Goal: Task Accomplishment & Management: Use online tool/utility

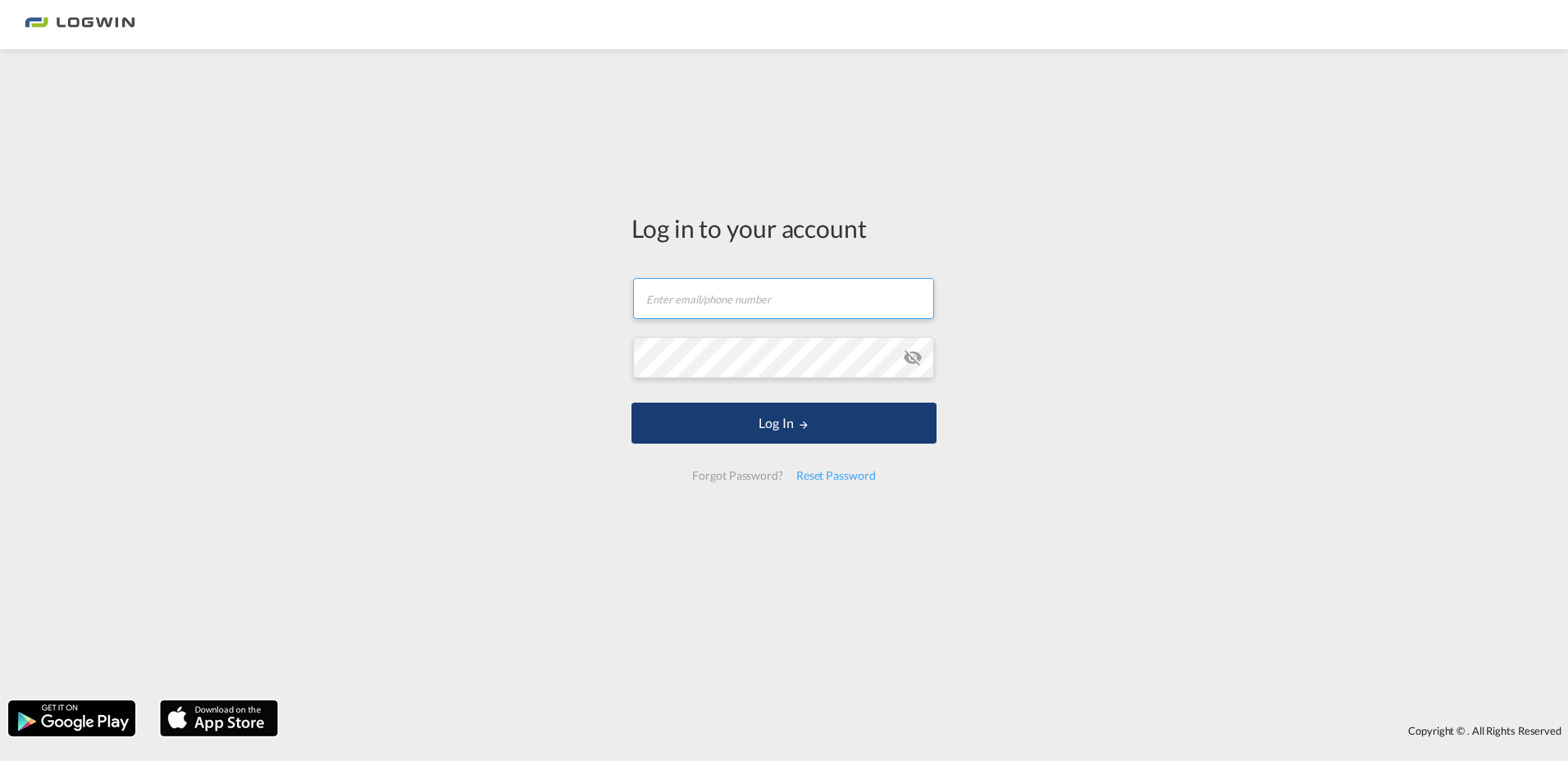
type input "[PERSON_NAME][EMAIL_ADDRESS][PERSON_NAME][DOMAIN_NAME]"
click at [813, 425] on button "Log In" at bounding box center [783, 423] width 305 height 41
